Goal: Task Accomplishment & Management: Manage account settings

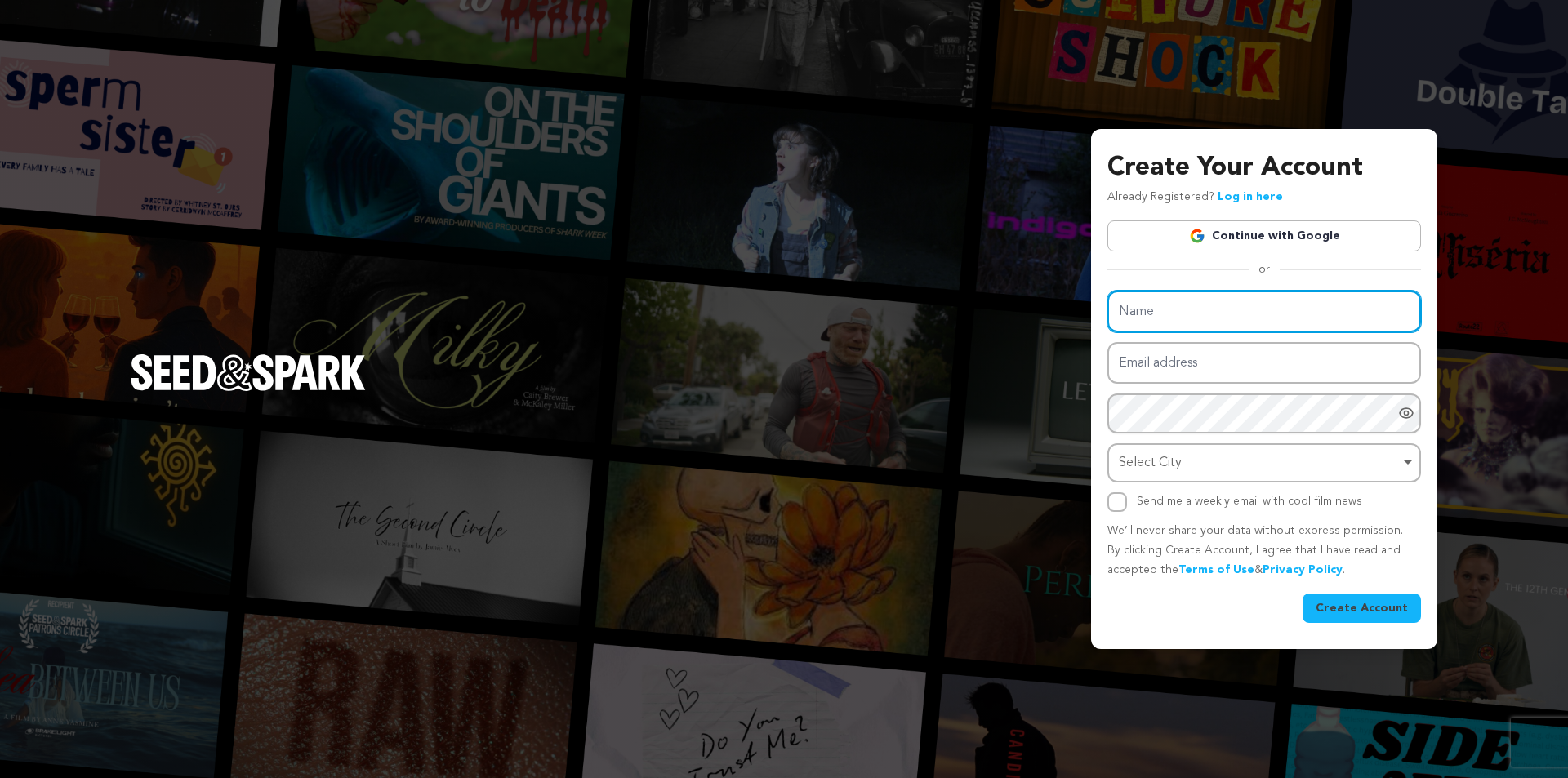
click at [1195, 308] on input "Name" at bounding box center [1265, 311] width 314 height 42
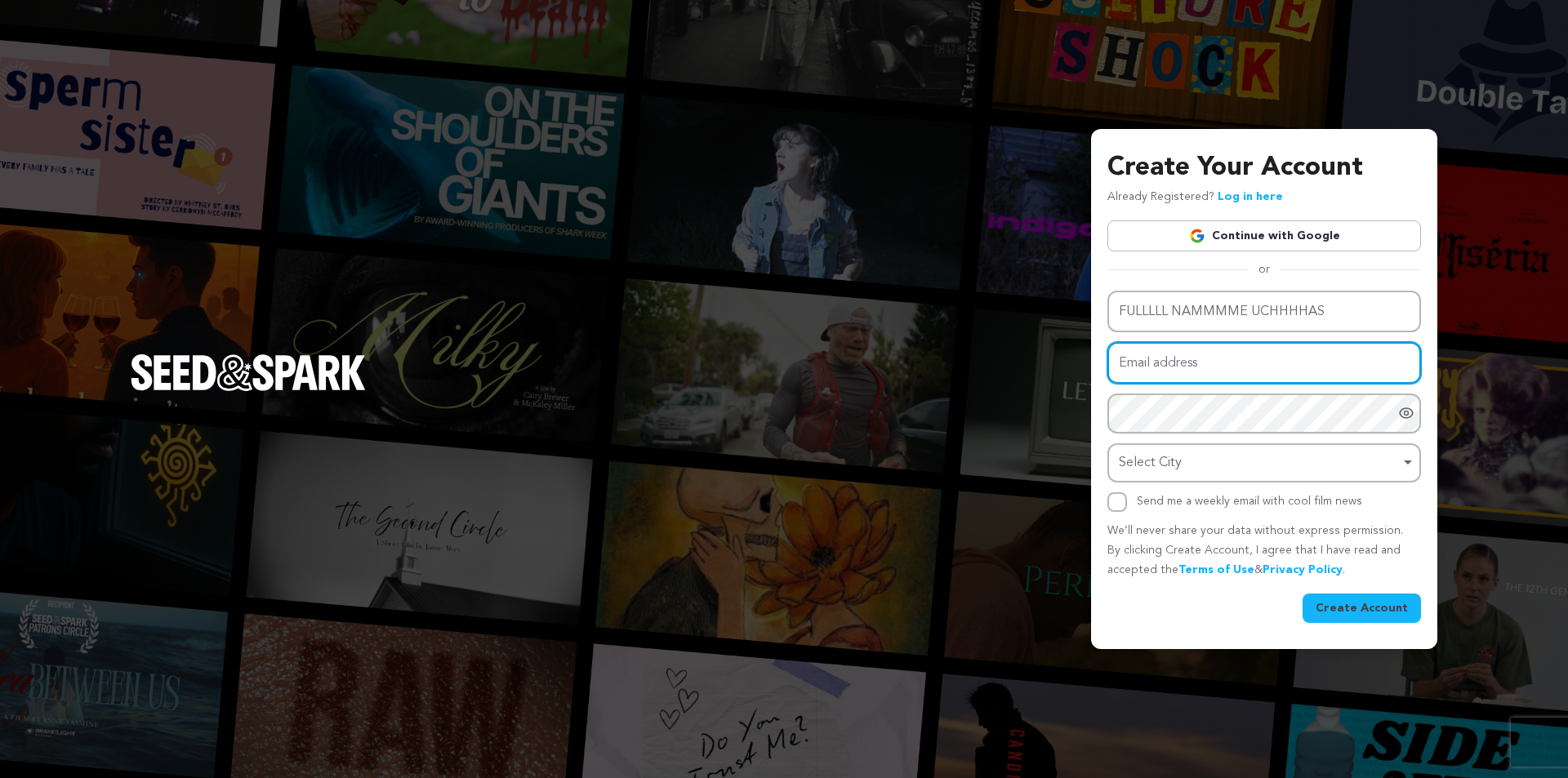
click at [1181, 365] on input "Email address" at bounding box center [1265, 363] width 314 height 42
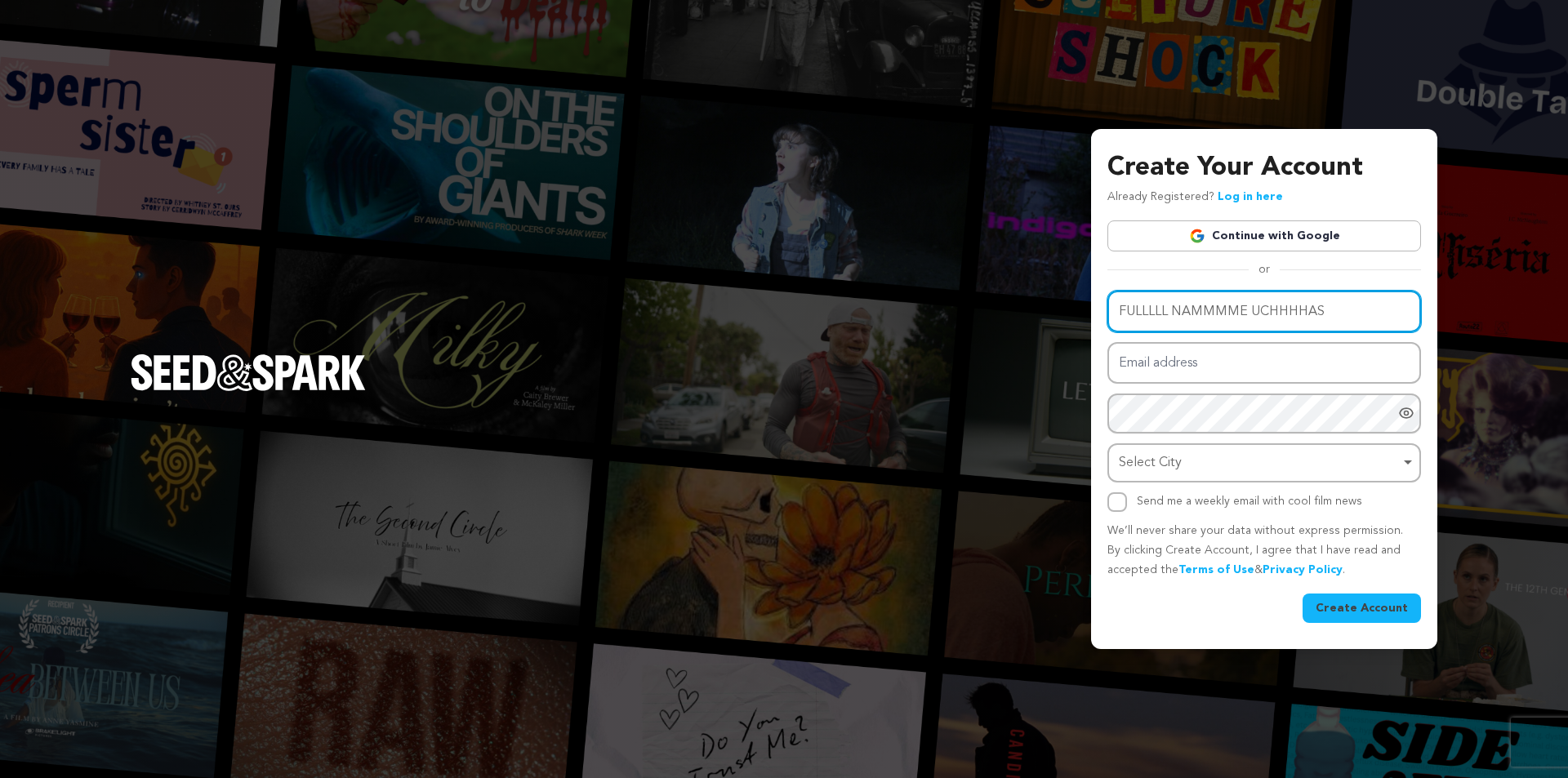
drag, startPoint x: 1348, startPoint y: 311, endPoint x: 1256, endPoint y: 323, distance: 92.8
click at [1256, 323] on input "FULLLLL NAMMMME UCHHHHAS" at bounding box center [1265, 311] width 314 height 42
type input "FULLLLL NAMMMME"
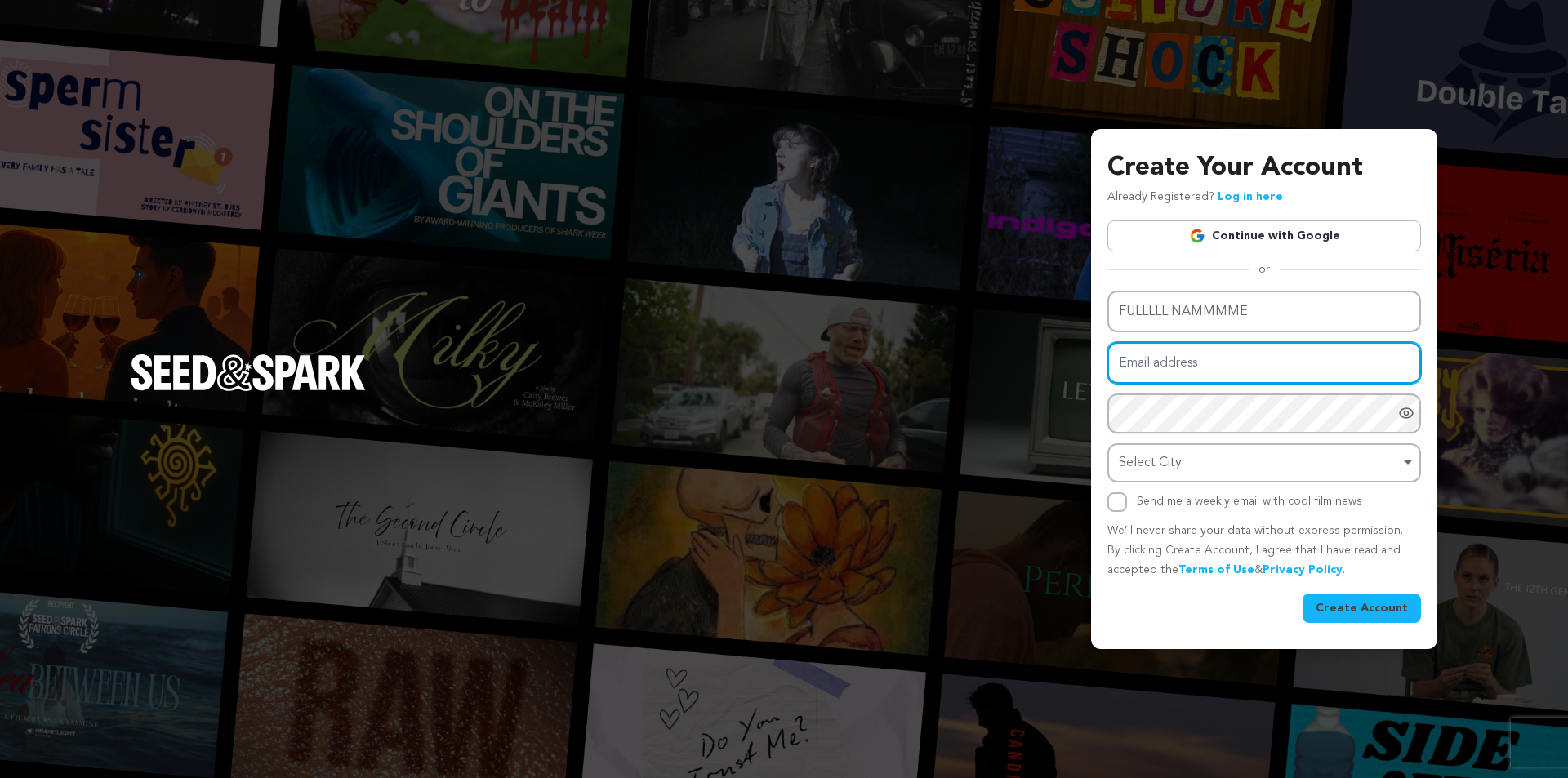
click at [1135, 367] on input "Email address" at bounding box center [1265, 363] width 314 height 42
type input "inga43229@gmail.com"
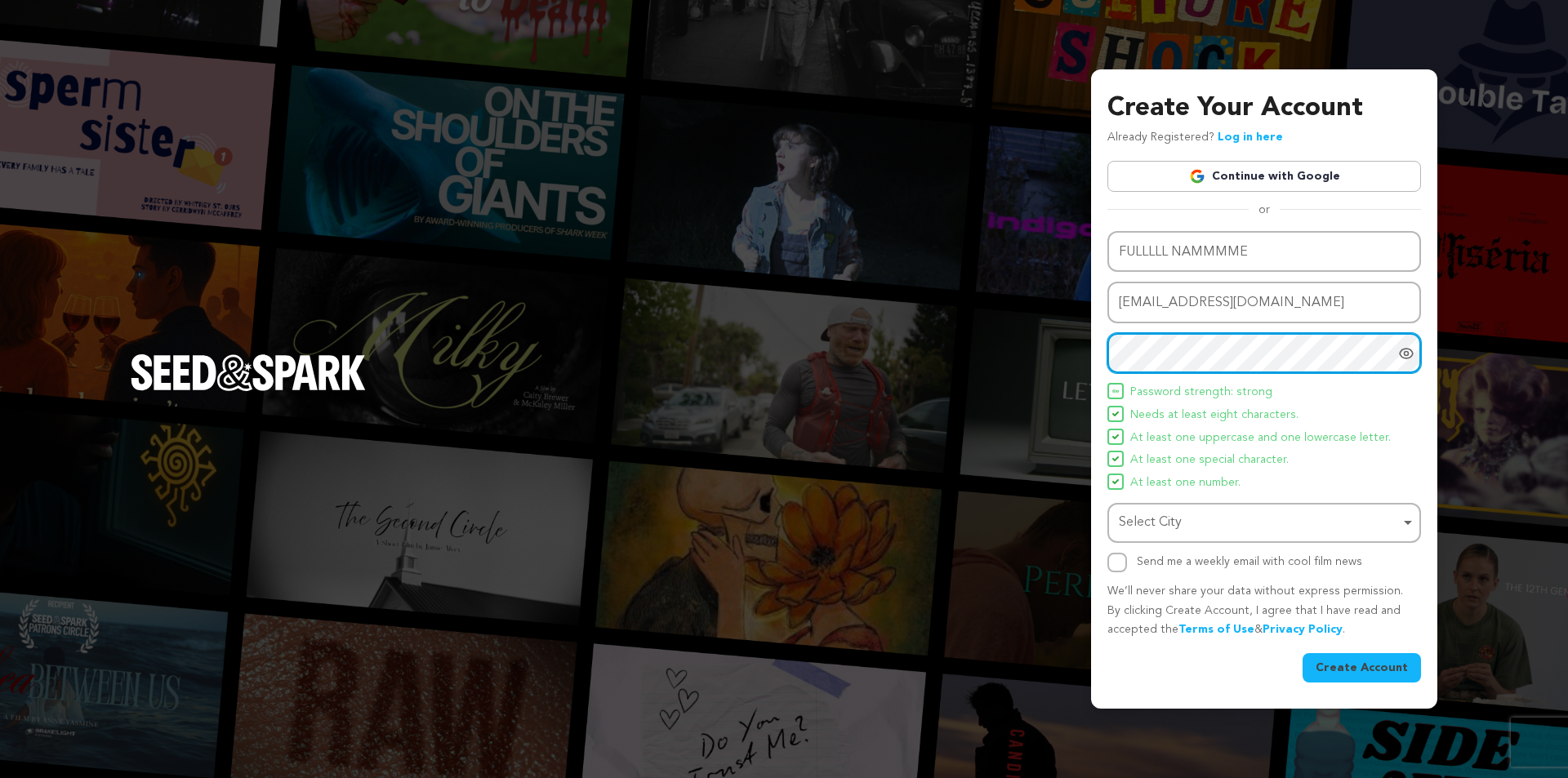
click at [1188, 520] on div "Select City Remove item" at bounding box center [1259, 522] width 281 height 23
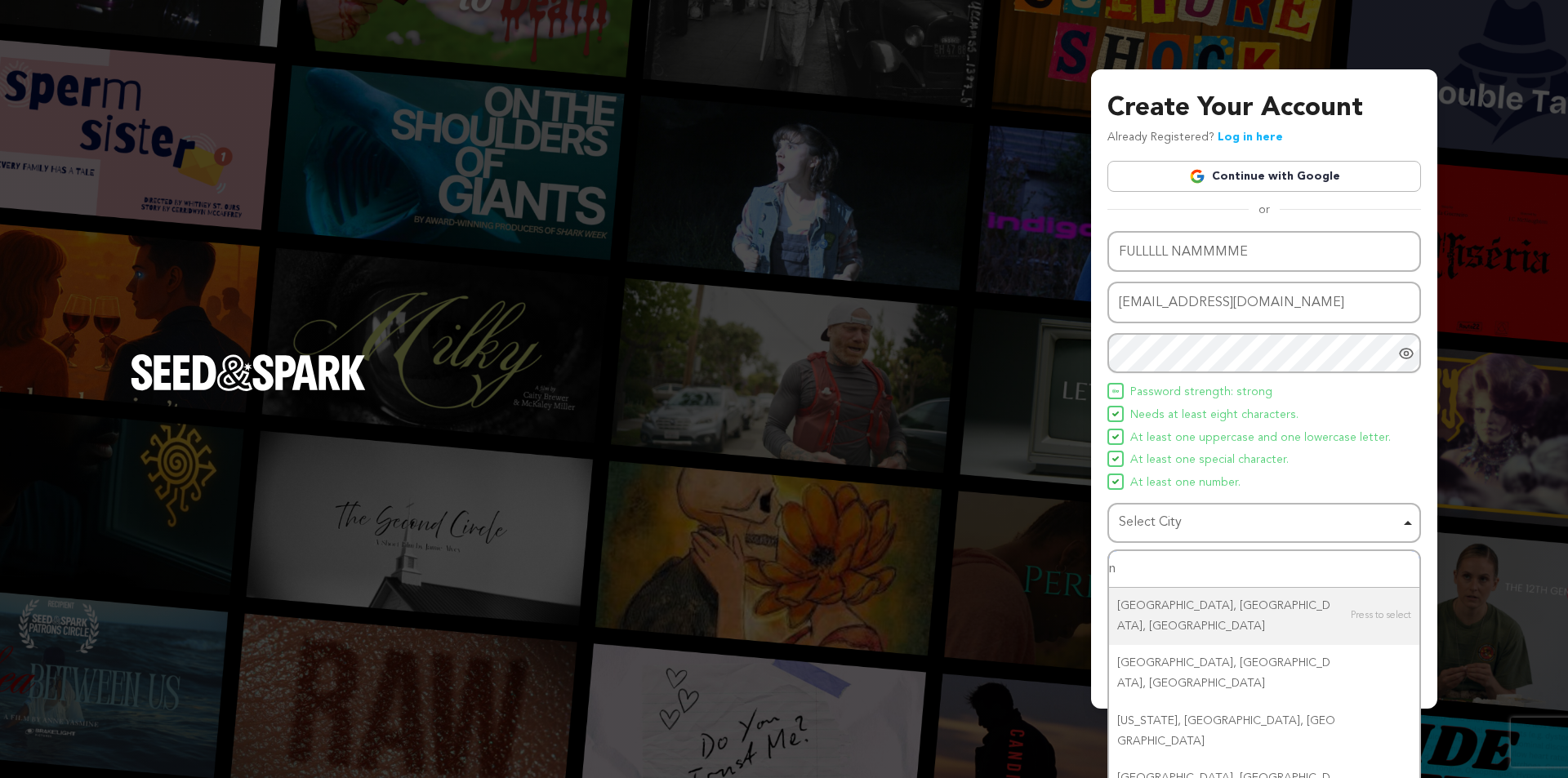
type input "ne"
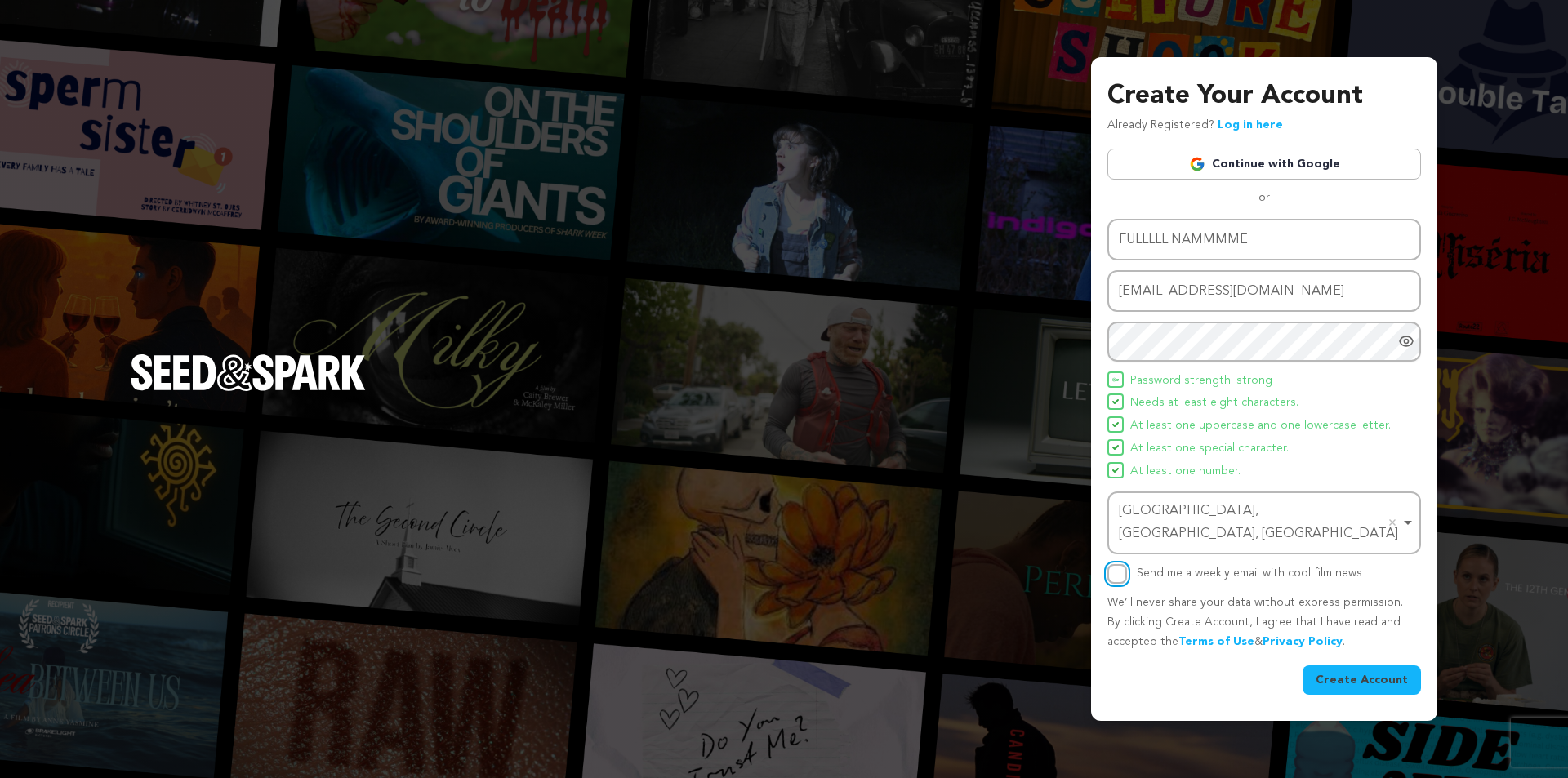
click at [1123, 568] on input "Send me a weekly email with cool film news" at bounding box center [1117, 574] width 20 height 20
checkbox input "true"
click at [1345, 665] on button "Create Account" at bounding box center [1362, 680] width 119 height 29
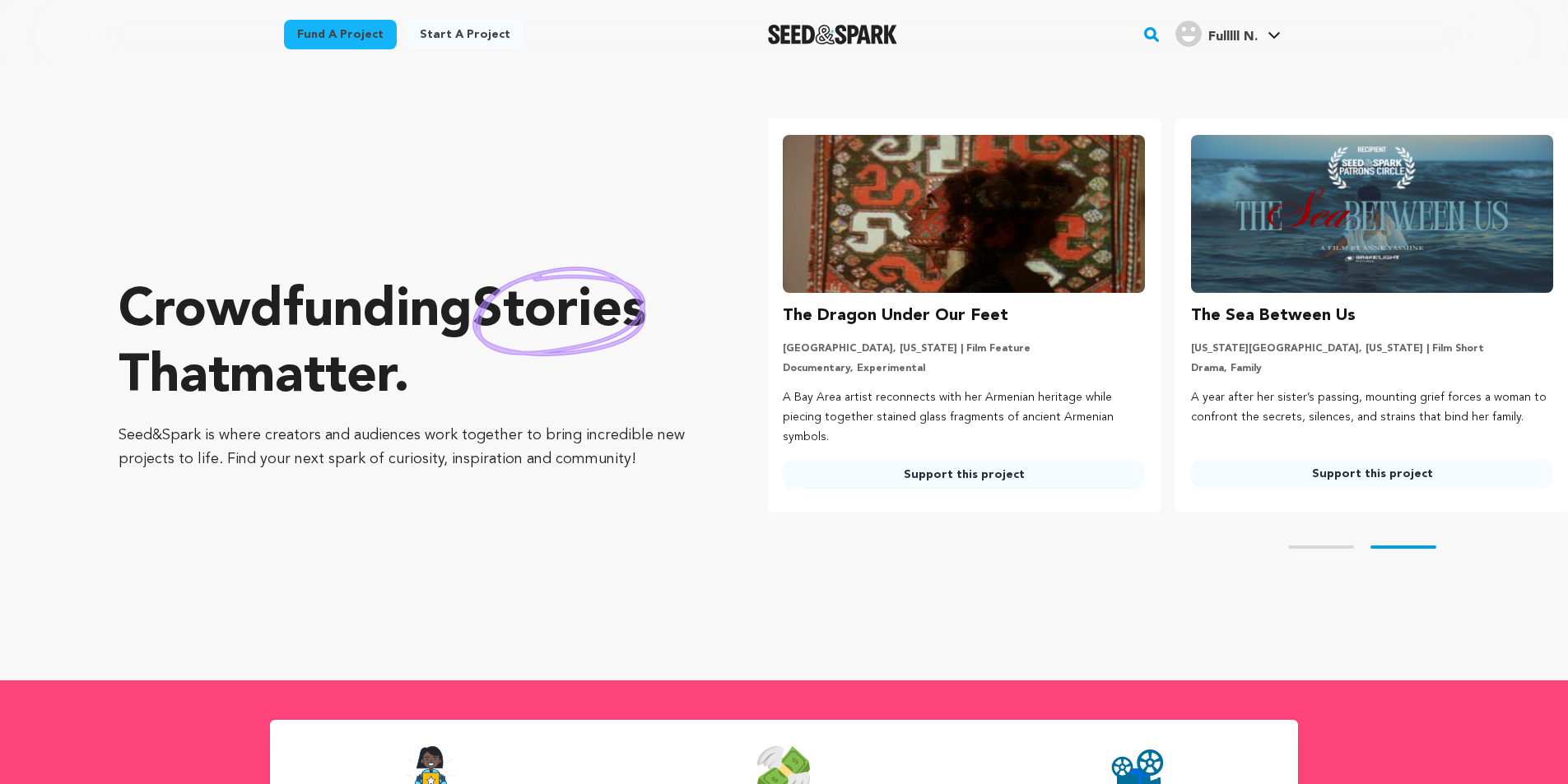
scroll to position [0, 421]
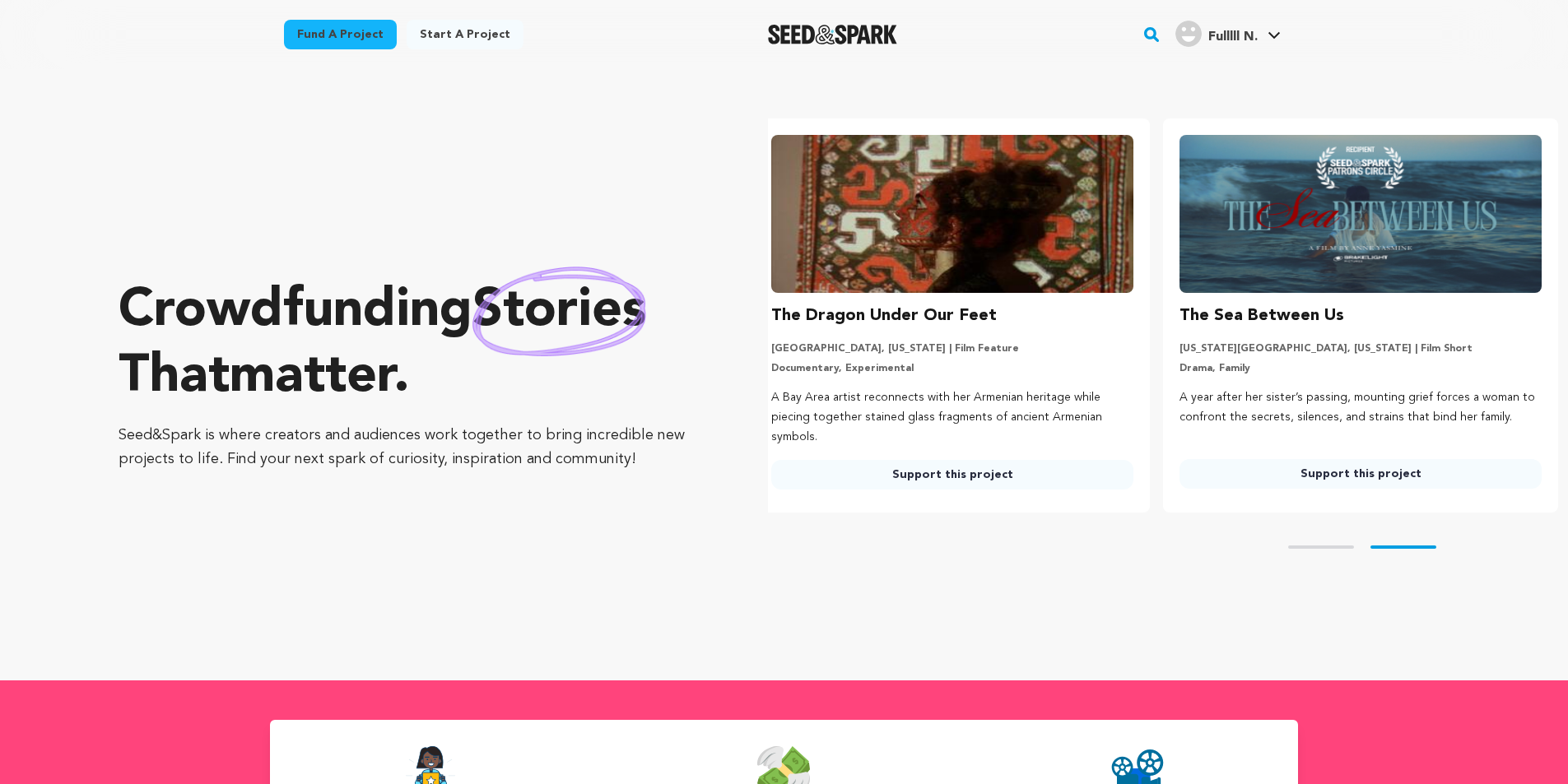
click at [633, 200] on div "Crowdfunding stories that matter . Seed&Spark is where creators and audiences w…" at bounding box center [411, 375] width 584 height 546
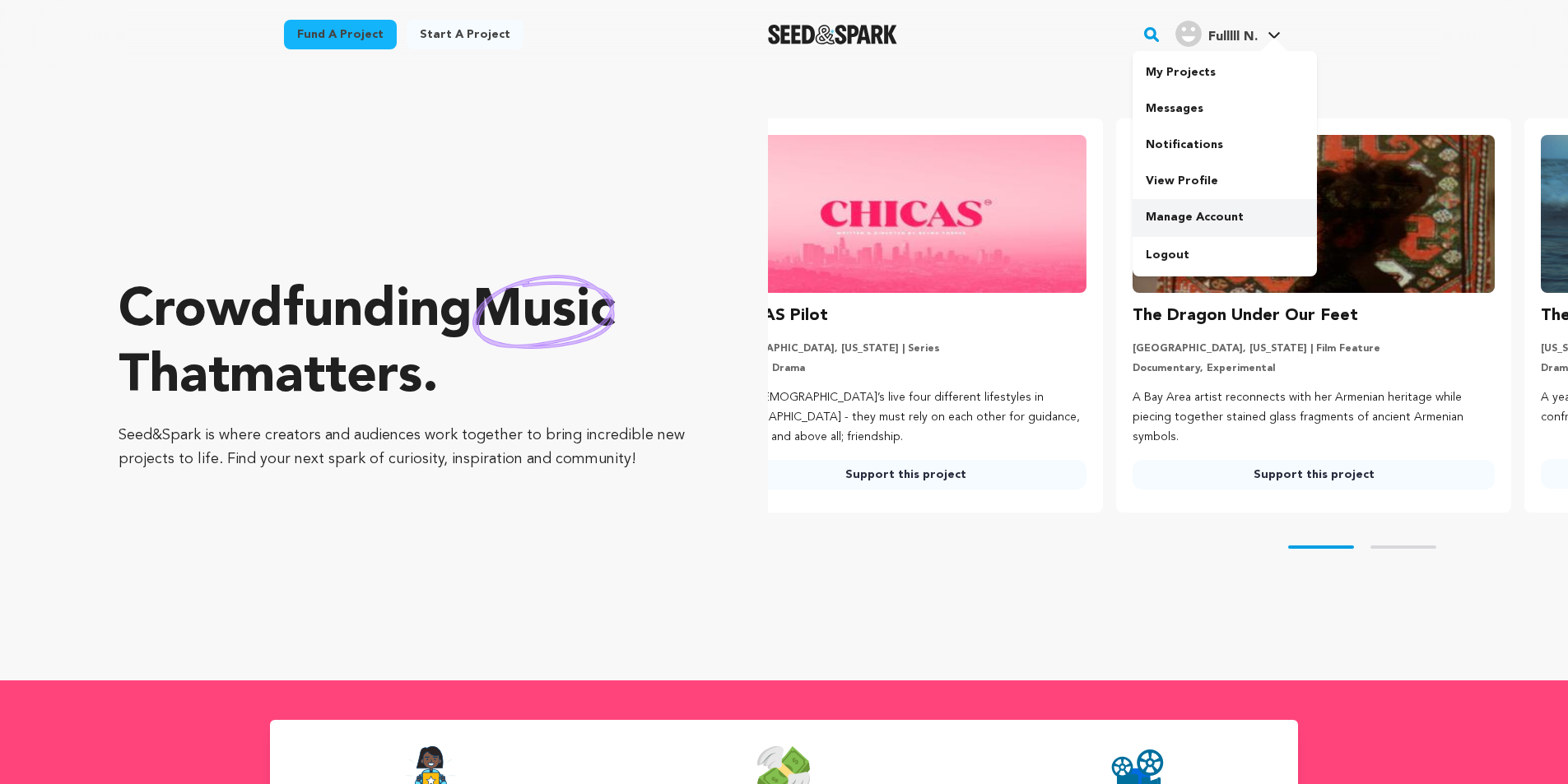
scroll to position [0, 0]
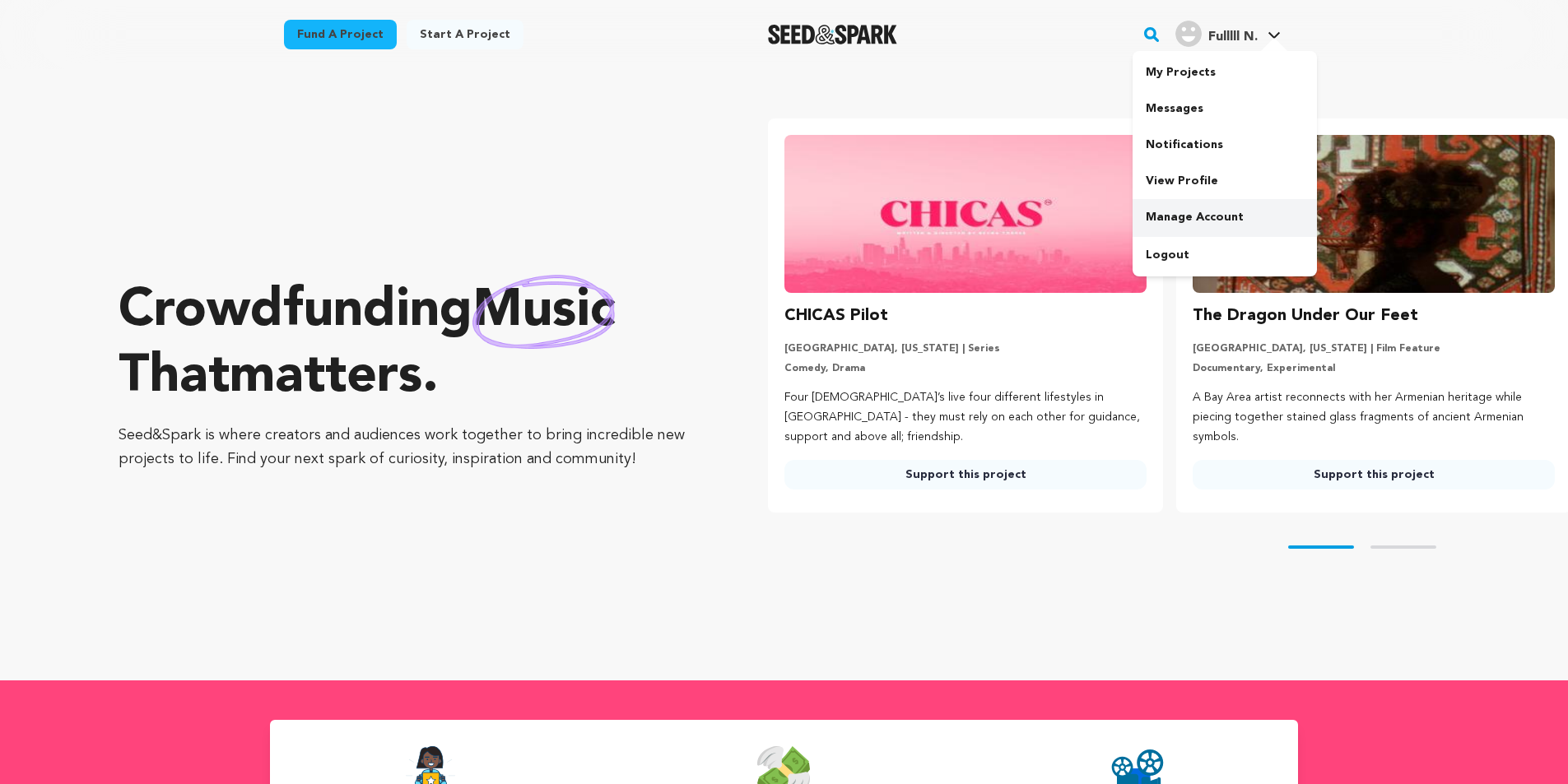
click at [1184, 216] on link "Manage Account" at bounding box center [1224, 217] width 184 height 36
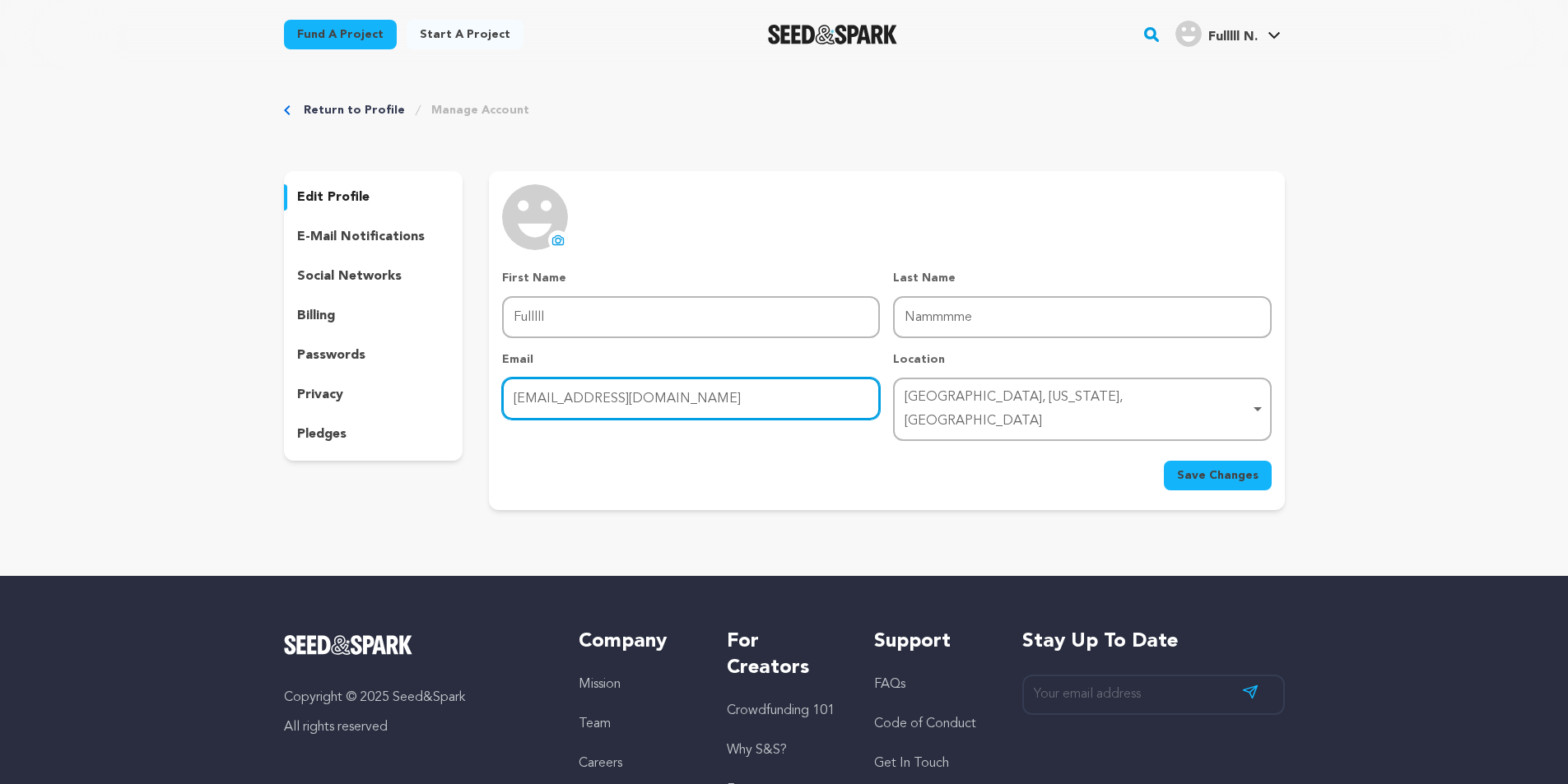
click at [573, 402] on input "inga43229@gmail.com" at bounding box center [691, 398] width 377 height 42
type input "[EMAIL_ADDRESS][DOMAIN_NAME]"
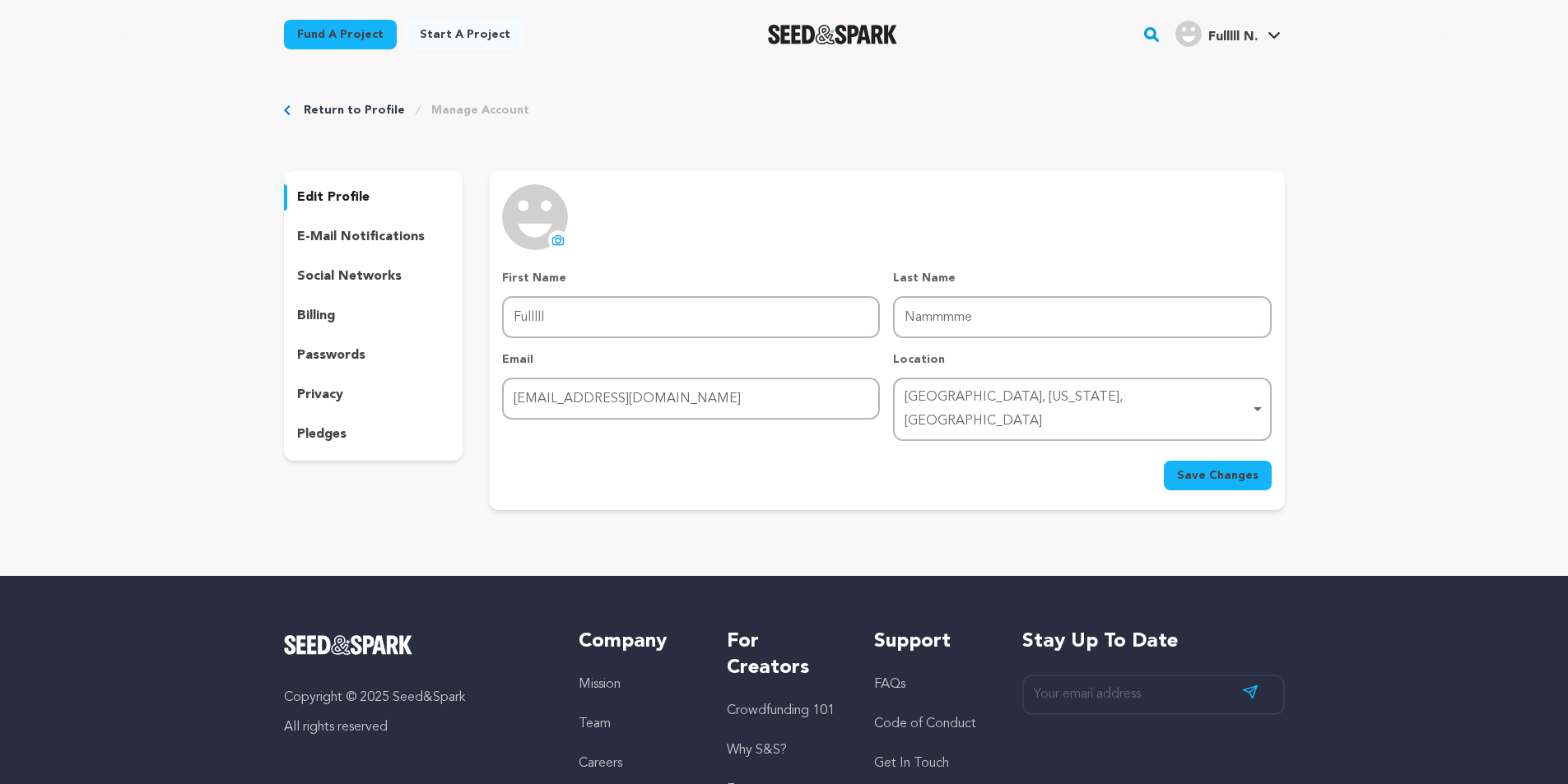
click at [1200, 467] on span "Save Changes" at bounding box center [1217, 475] width 81 height 17
click at [79, 260] on div "Return to Profile Manage Account edit profile e-mail notifications social netwo…" at bounding box center [784, 309] width 1568 height 480
click at [169, 419] on div "Return to Profile Manage Account edit profile e-mail notifications social netwo…" at bounding box center [784, 309] width 1568 height 480
click at [1209, 146] on div "Return to Profile Manage Account edit profile e-mail notifications social netwo…" at bounding box center [784, 309] width 1053 height 480
click at [1233, 31] on span "Fulllll N." at bounding box center [1233, 37] width 50 height 13
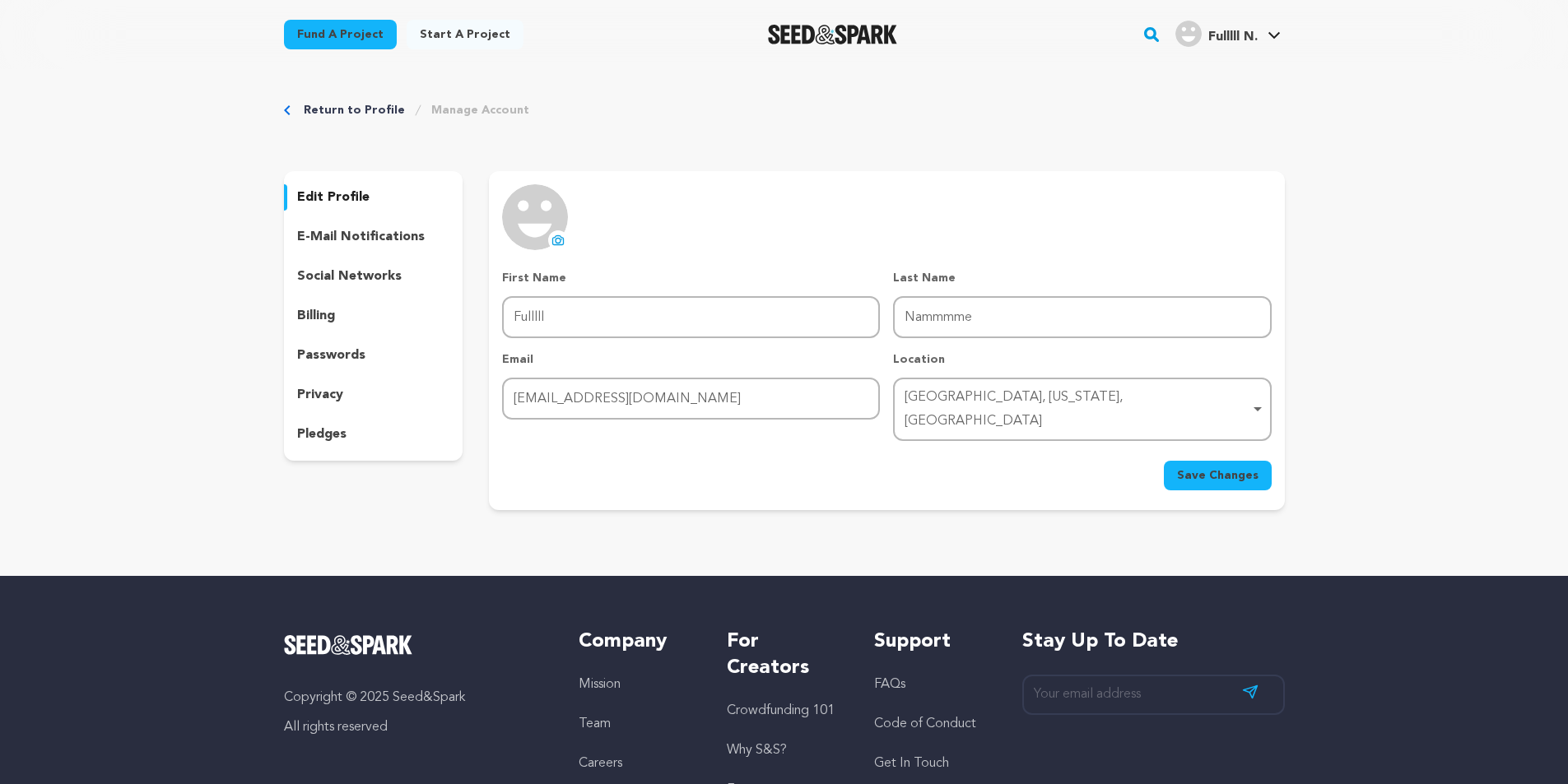
click at [1233, 31] on span "Fulllll N." at bounding box center [1233, 37] width 50 height 13
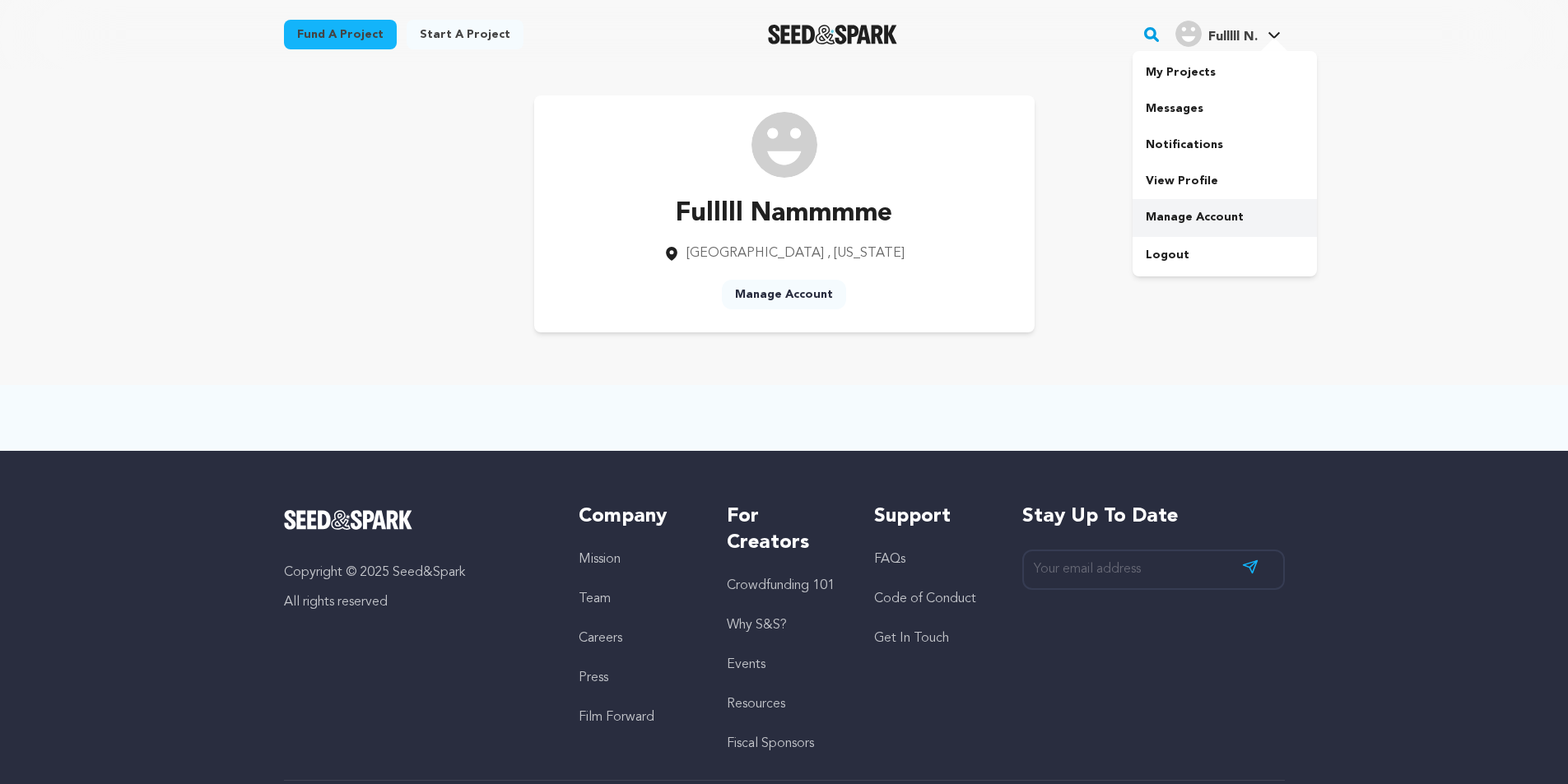
click at [1170, 221] on link "Manage Account" at bounding box center [1224, 217] width 184 height 36
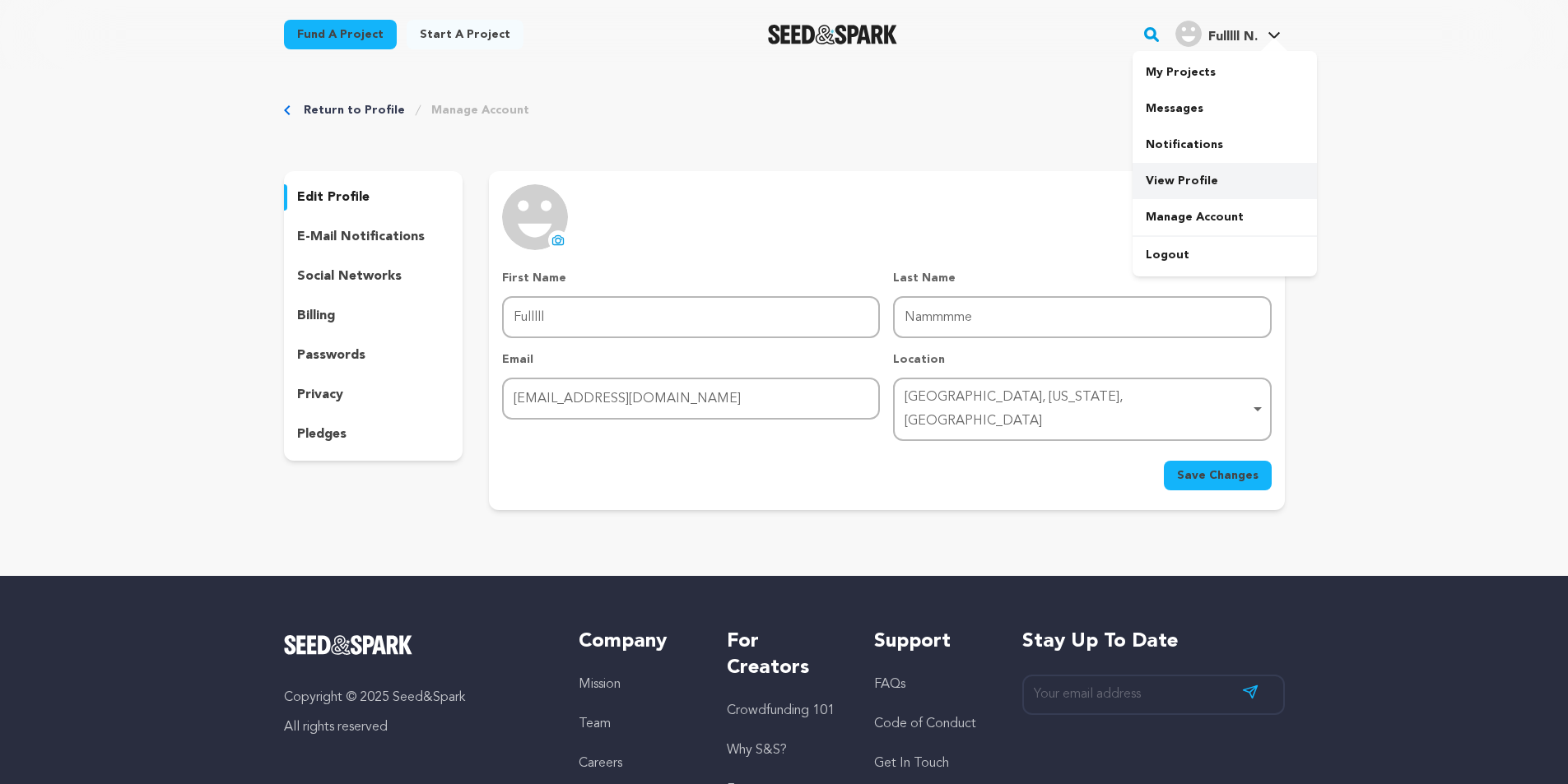
click at [1174, 181] on link "View Profile" at bounding box center [1224, 181] width 184 height 36
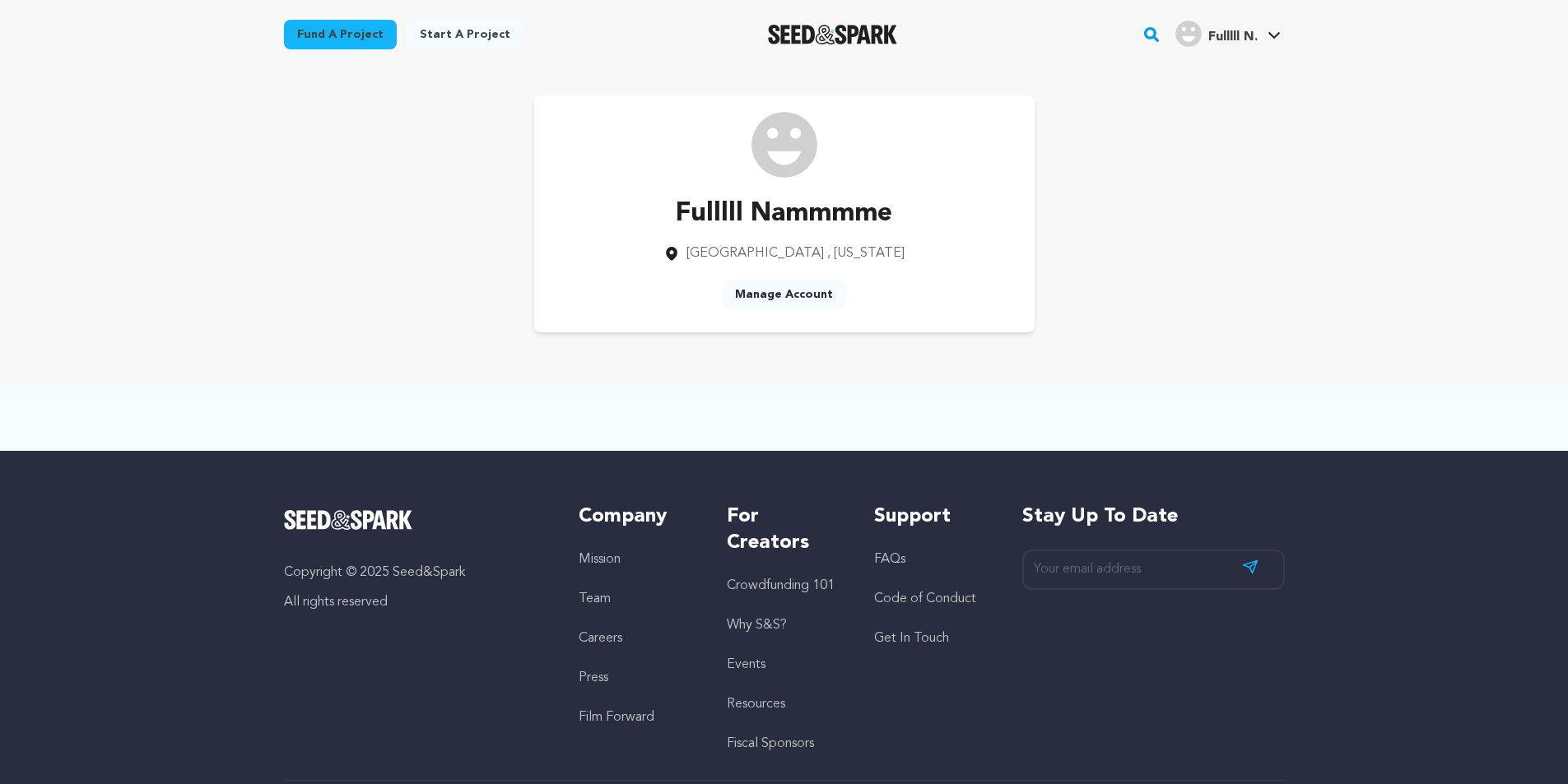
click at [783, 297] on link "Manage Account" at bounding box center [784, 294] width 124 height 30
